Goal: Connect with others: Connect with others

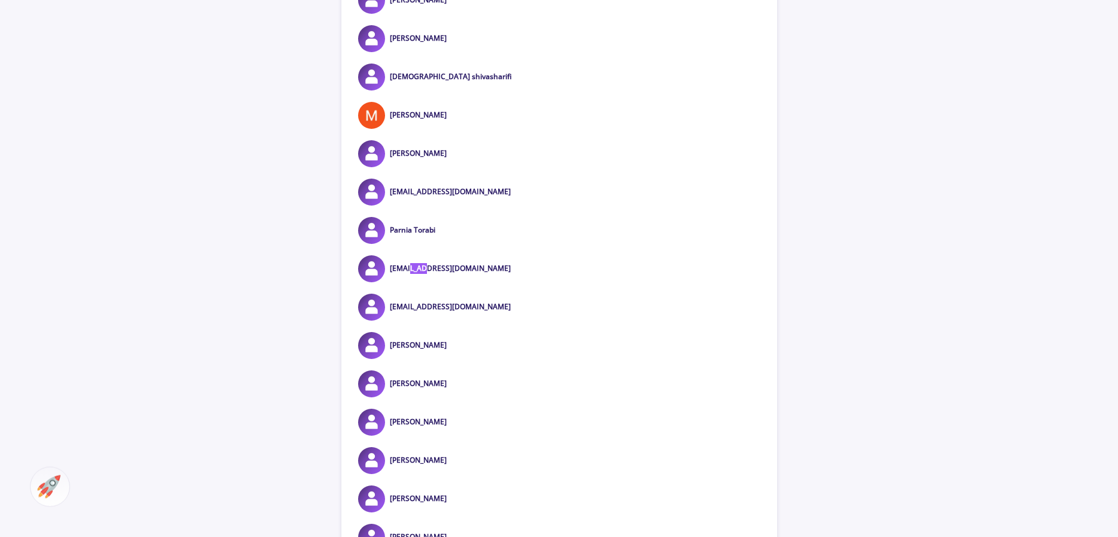
scroll to position [16355, 0]
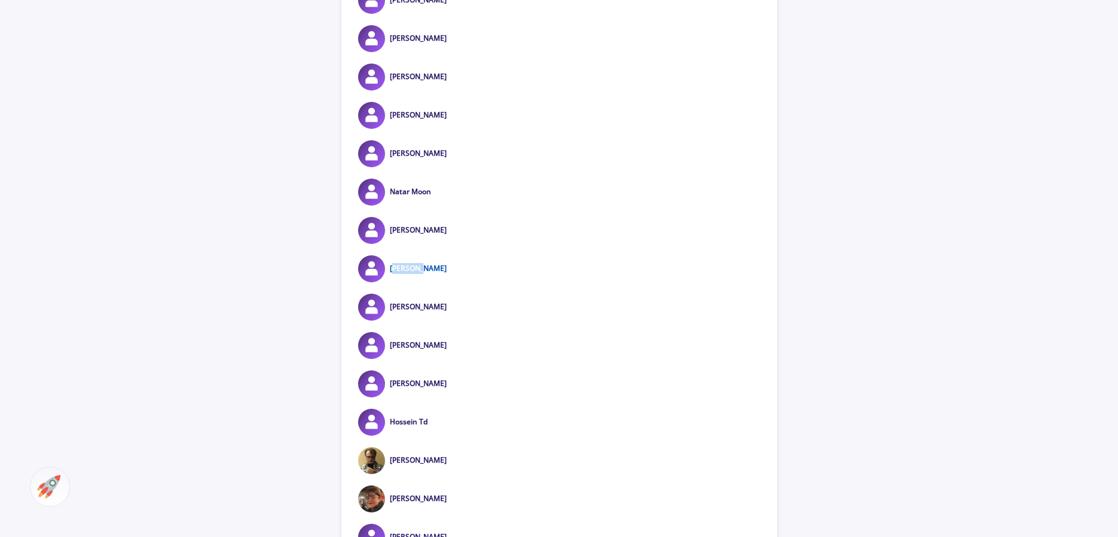
click at [442, 264] on link "[PERSON_NAME]" at bounding box center [418, 268] width 57 height 10
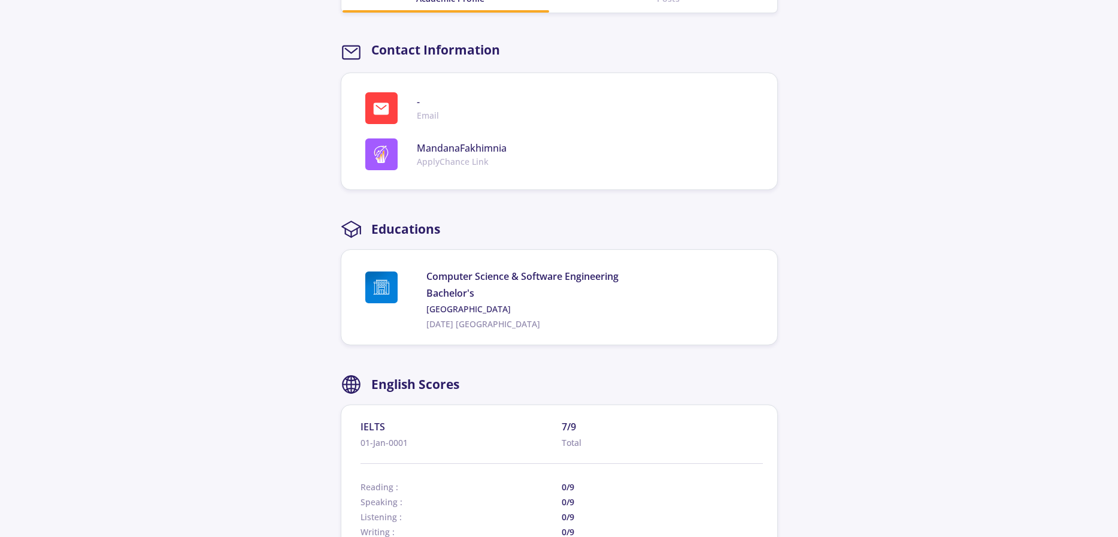
scroll to position [510, 0]
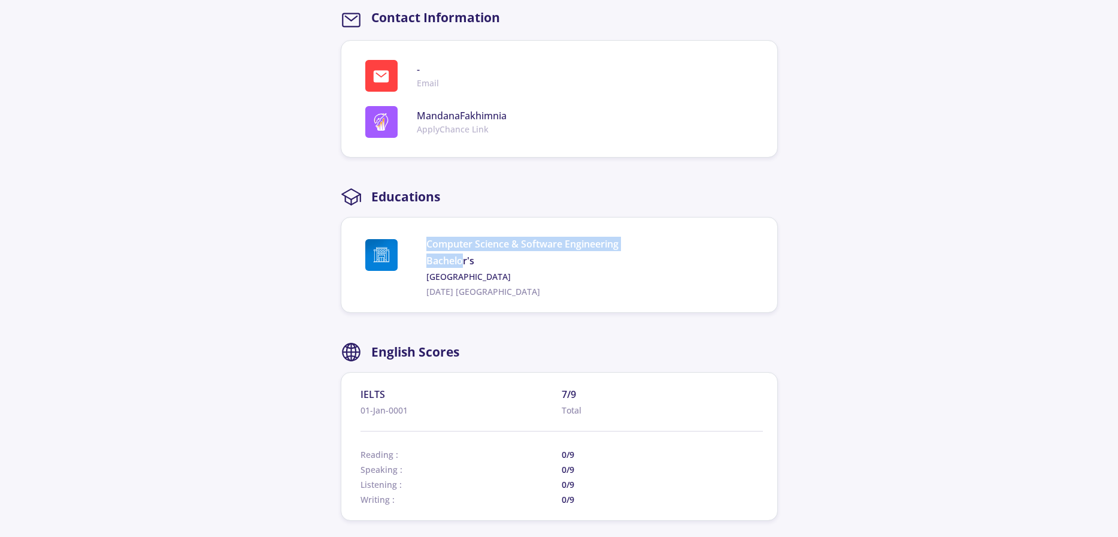
drag, startPoint x: 428, startPoint y: 240, endPoint x: 462, endPoint y: 256, distance: 37.8
click at [462, 257] on div "Computer Science & Software Engineering Bachelor's [GEOGRAPHIC_DATA] [DATE] [GE…" at bounding box center [591, 267] width 331 height 61
click at [513, 258] on span "Bachelor's" at bounding box center [591, 260] width 331 height 14
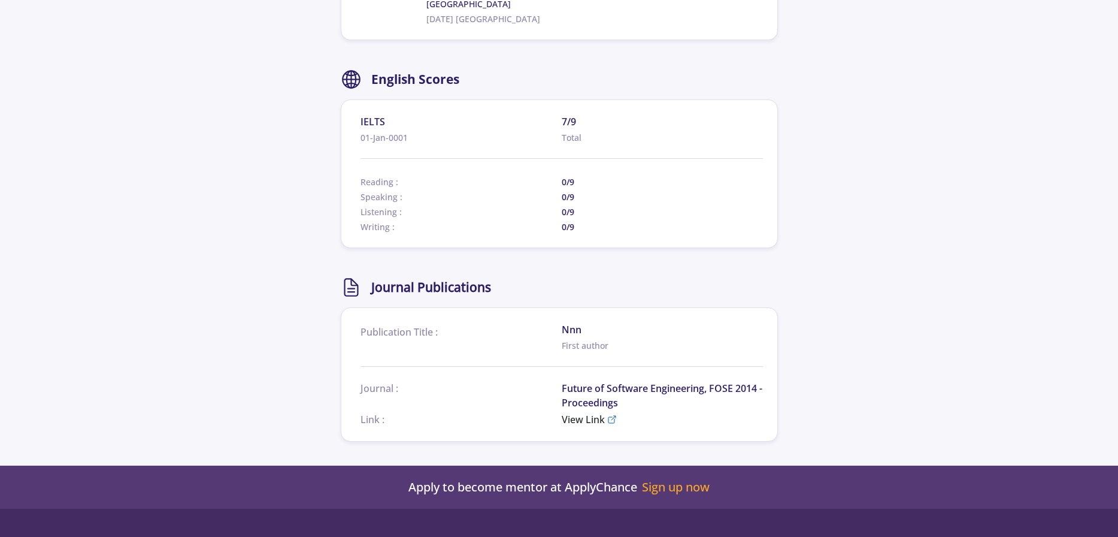
scroll to position [783, 0]
click at [580, 416] on span "View Link" at bounding box center [583, 418] width 43 height 14
click at [588, 419] on span "View Link" at bounding box center [583, 418] width 43 height 14
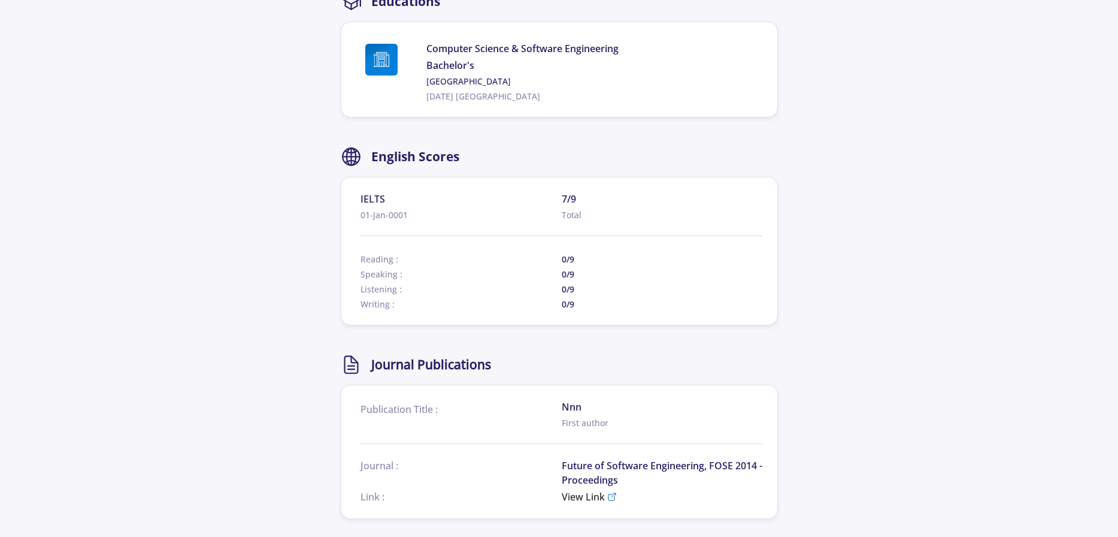
scroll to position [510, 0]
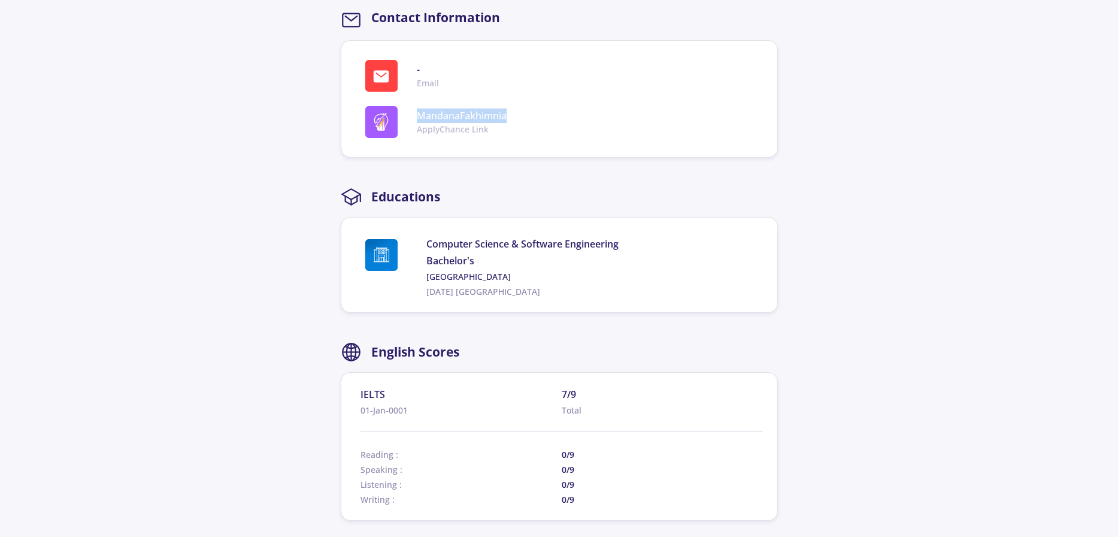
drag, startPoint x: 420, startPoint y: 114, endPoint x: 515, endPoint y: 110, distance: 94.1
click at [515, 110] on div "MandanaFakhimnia ApplyChance Link" at bounding box center [564, 122] width 398 height 32
